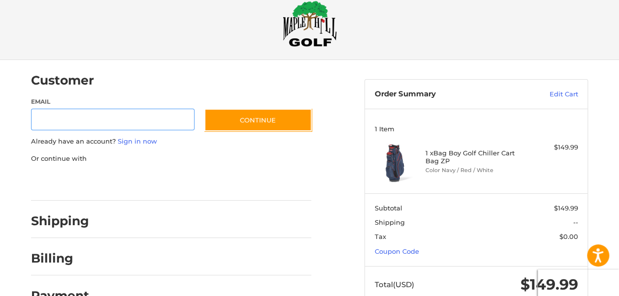
scroll to position [19, 0]
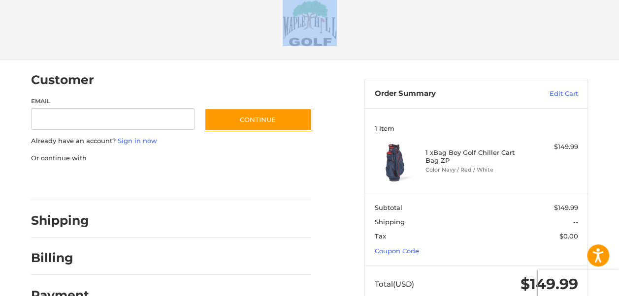
drag, startPoint x: 619, startPoint y: 36, endPoint x: 624, endPoint y: 47, distance: 12.1
click at [619, 47] on html "For screen-reader mode - click the first button of the website Accessibility Sc…" at bounding box center [309, 152] width 619 height 342
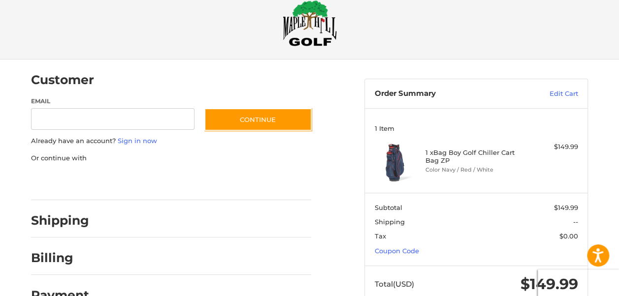
drag, startPoint x: 624, startPoint y: 47, endPoint x: 608, endPoint y: 82, distance: 39.0
click at [608, 82] on div "Customer Guest Customer Email Subscribe to our newsletter. Continue Already hav…" at bounding box center [309, 191] width 619 height 263
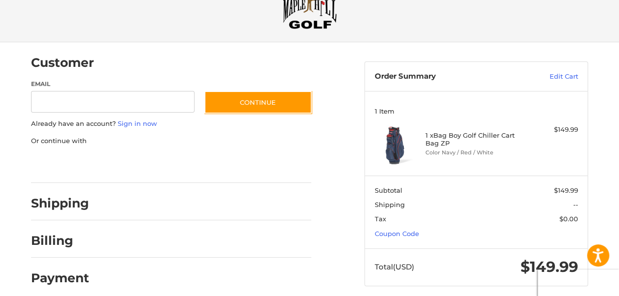
scroll to position [44, 0]
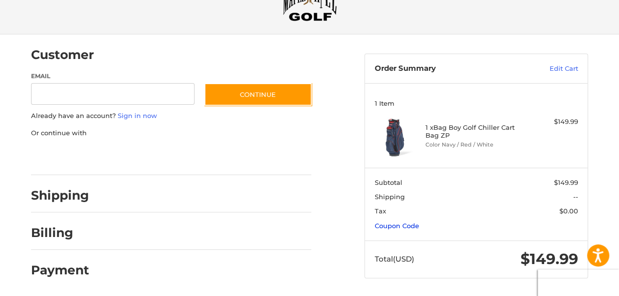
click at [419, 222] on link "Coupon Code" at bounding box center [397, 226] width 44 height 8
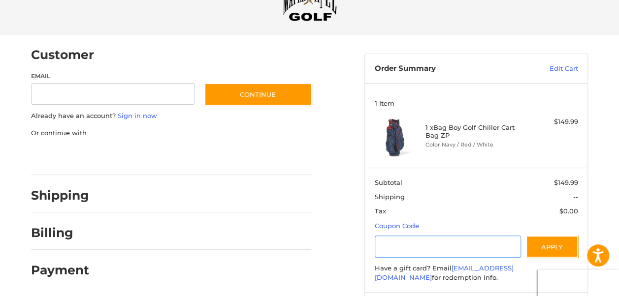
click at [436, 236] on input "Gift Certificate or Coupon Code" at bounding box center [448, 247] width 147 height 22
click at [69, 195] on h2 "Shipping" at bounding box center [60, 195] width 58 height 15
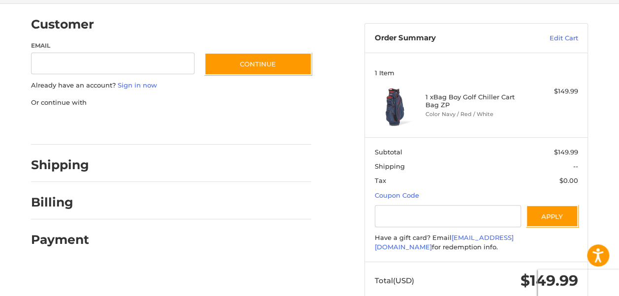
scroll to position [76, 0]
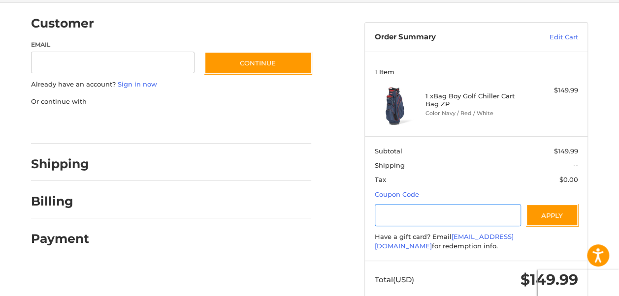
paste input "*********"
type input "*********"
click at [561, 212] on button "Apply" at bounding box center [552, 215] width 52 height 22
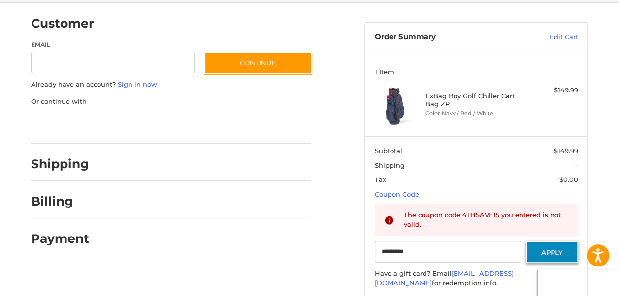
click at [561, 212] on div "The coupon code 4THSAVE15 you entered is not valid." at bounding box center [486, 220] width 164 height 19
click at [567, 34] on link "Edit Cart" at bounding box center [545, 38] width 65 height 10
